Goal: Task Accomplishment & Management: Use online tool/utility

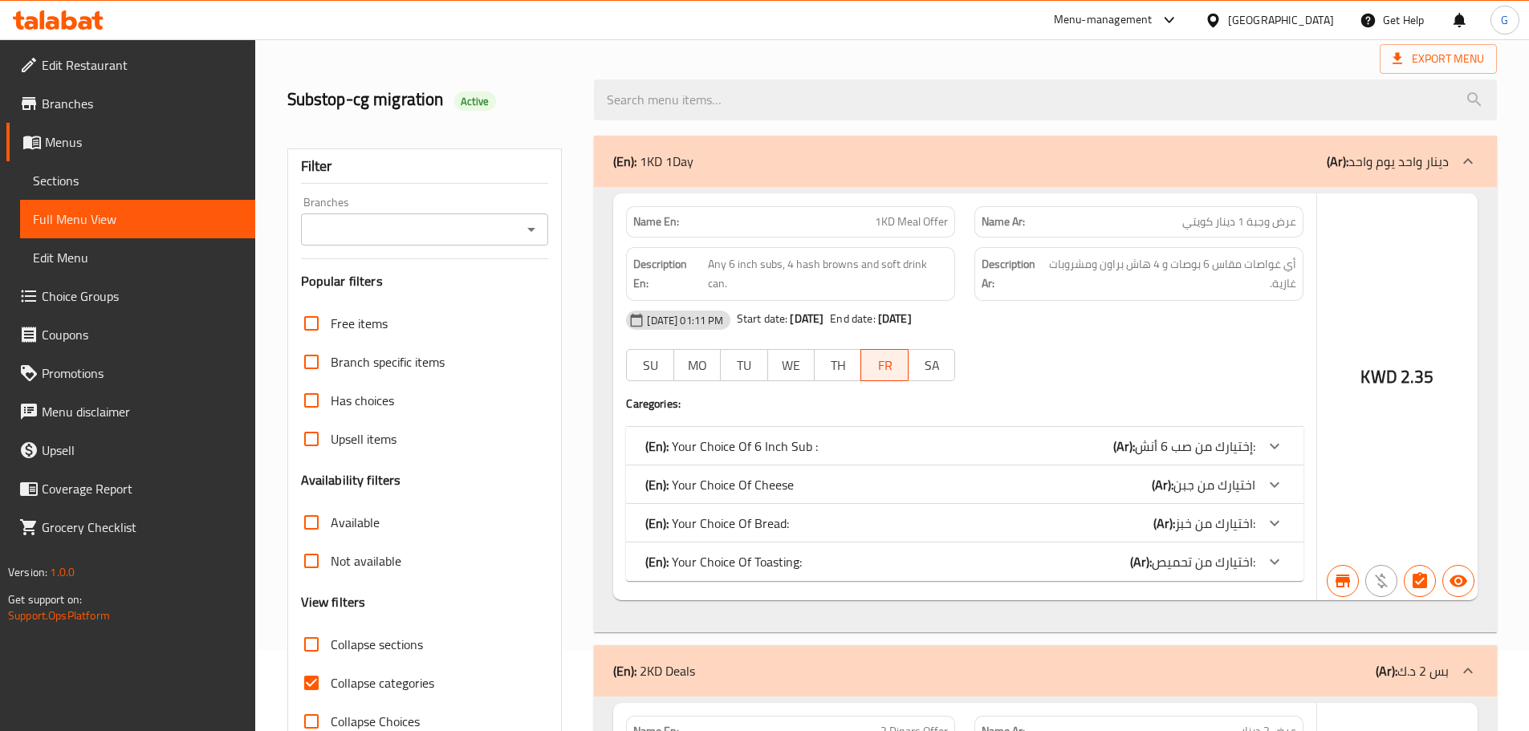
click at [310, 625] on input "Collapse sections" at bounding box center [311, 644] width 39 height 39
checkbox input "true"
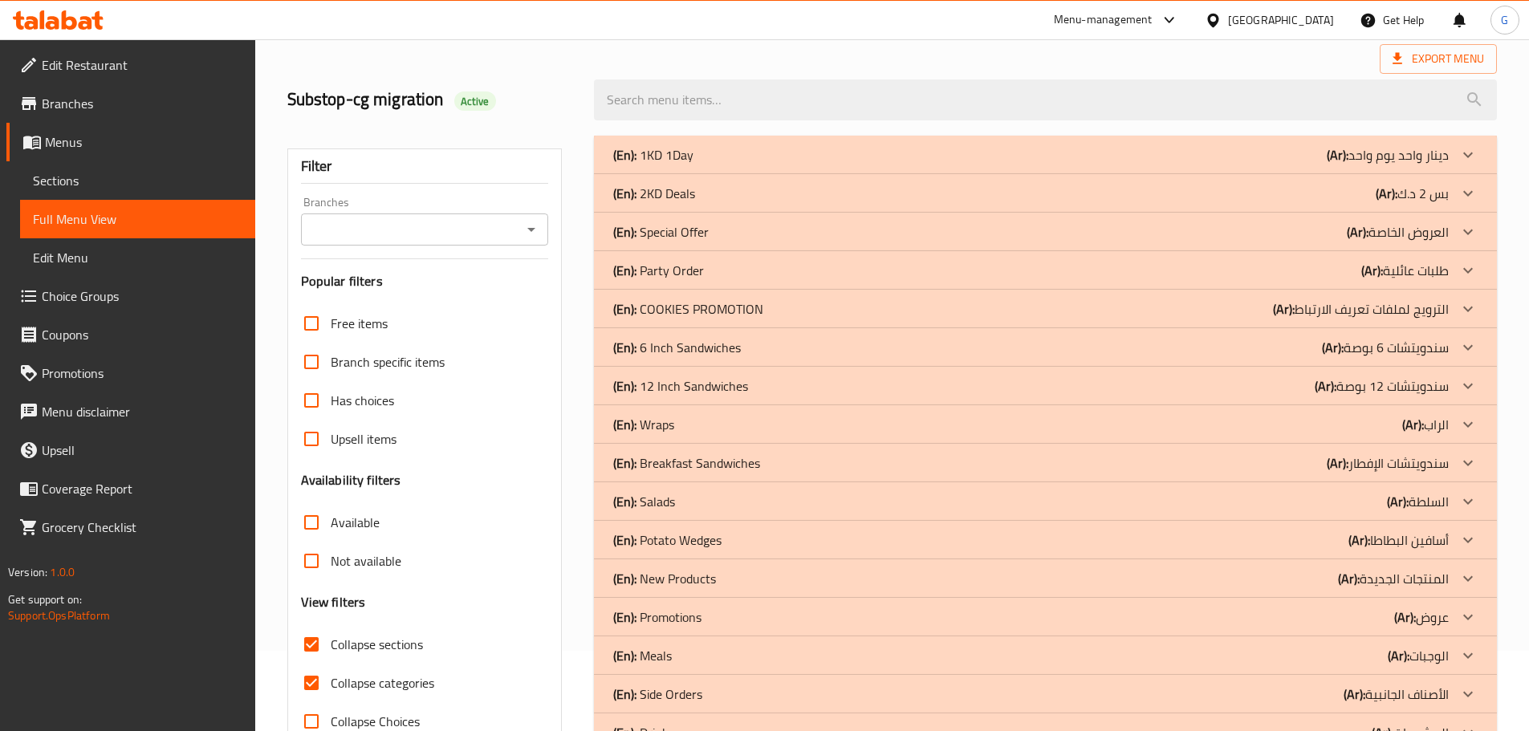
scroll to position [133, 0]
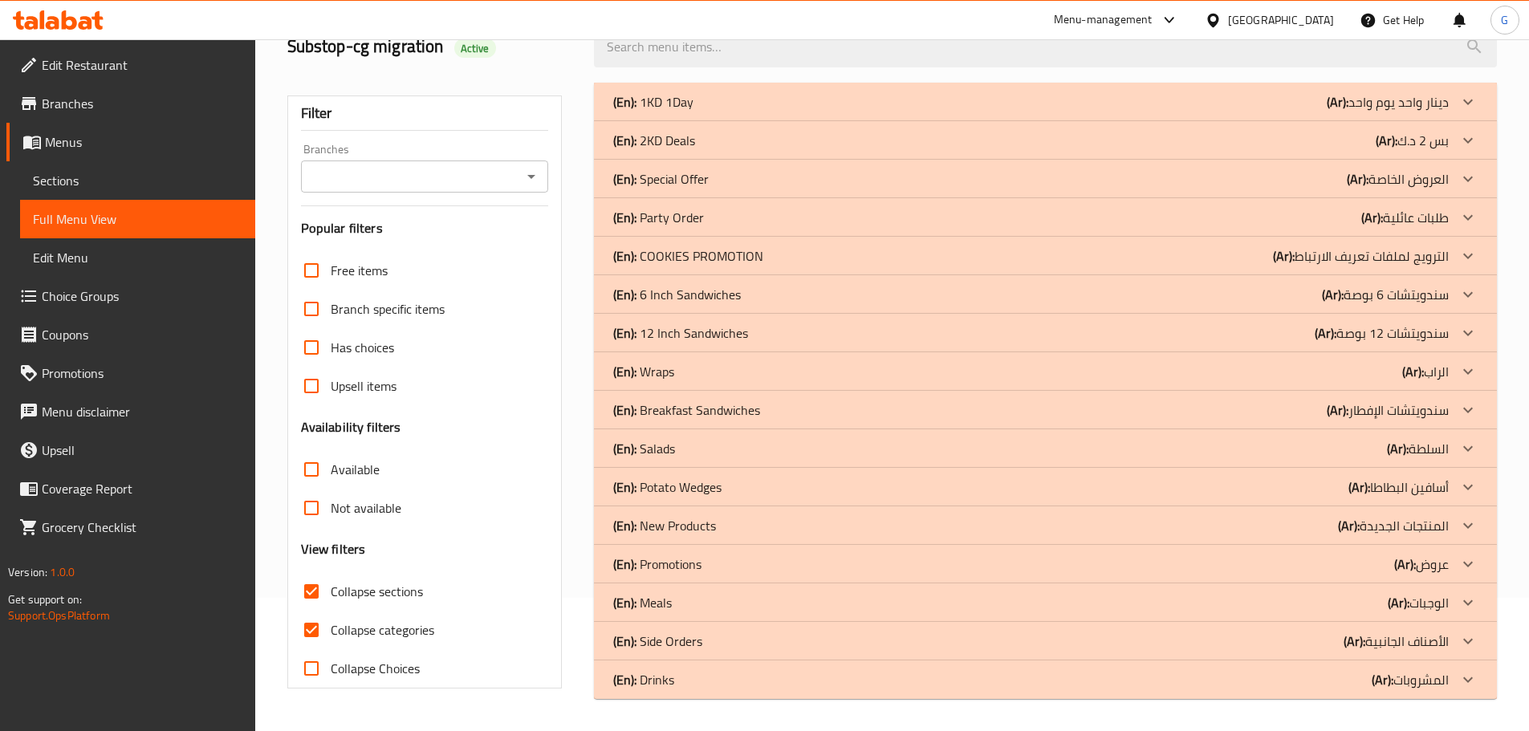
click at [1467, 291] on icon at bounding box center [1468, 294] width 19 height 19
